Goal: Find specific page/section

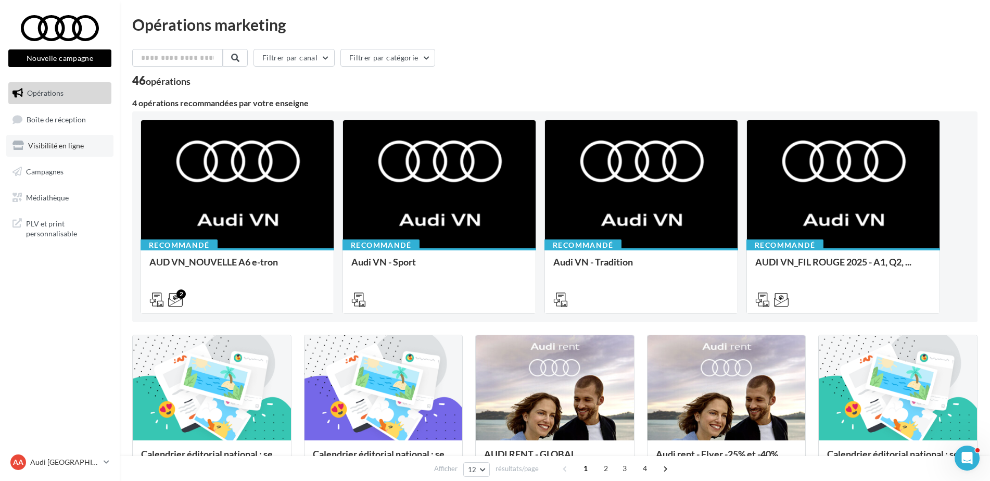
click at [68, 146] on span "Visibilité en ligne" at bounding box center [56, 145] width 56 height 9
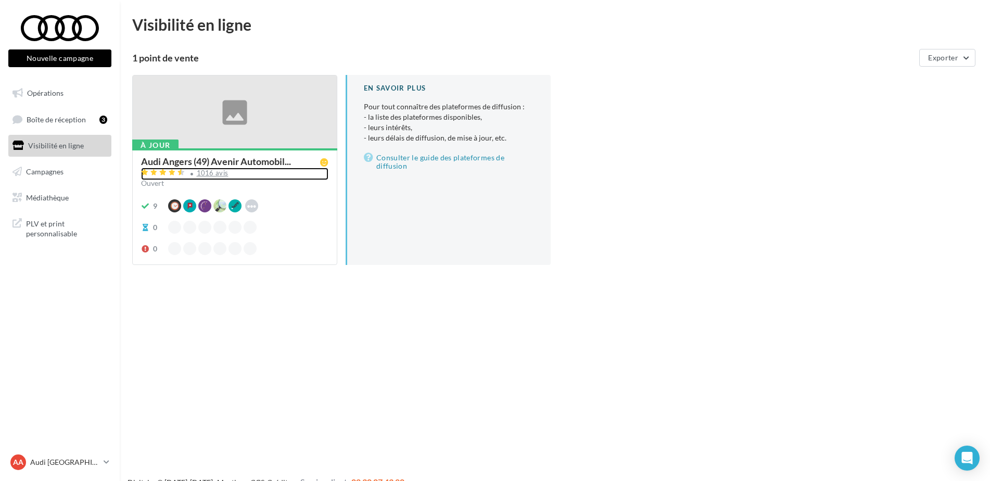
click at [215, 174] on div "1016 avis" at bounding box center [213, 173] width 32 height 7
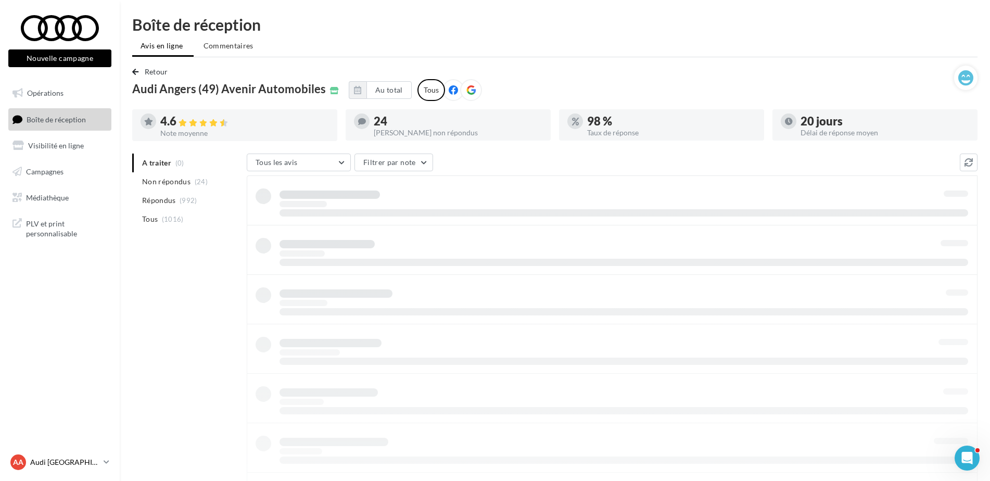
click at [84, 462] on p "Audi [GEOGRAPHIC_DATA]" at bounding box center [64, 462] width 69 height 10
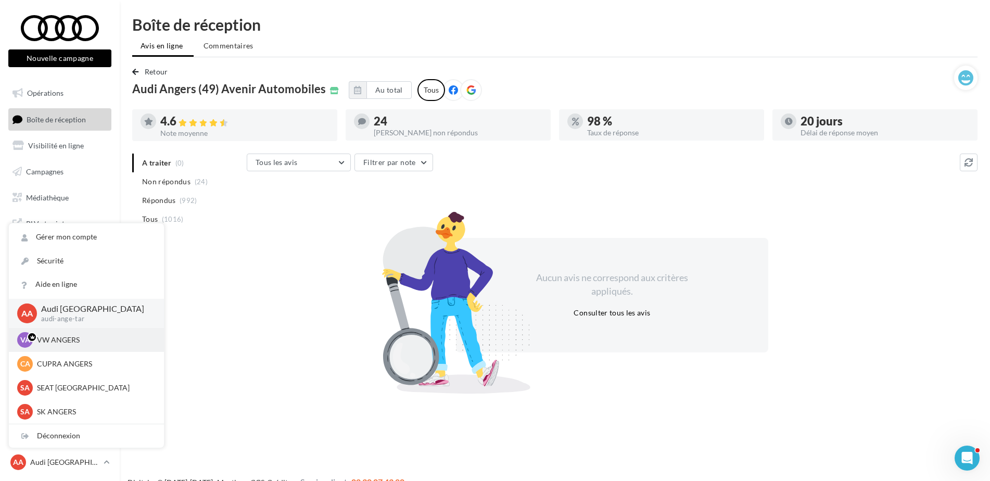
click at [87, 342] on p "VW ANGERS" at bounding box center [94, 340] width 114 height 10
